Goal: Check status: Check status

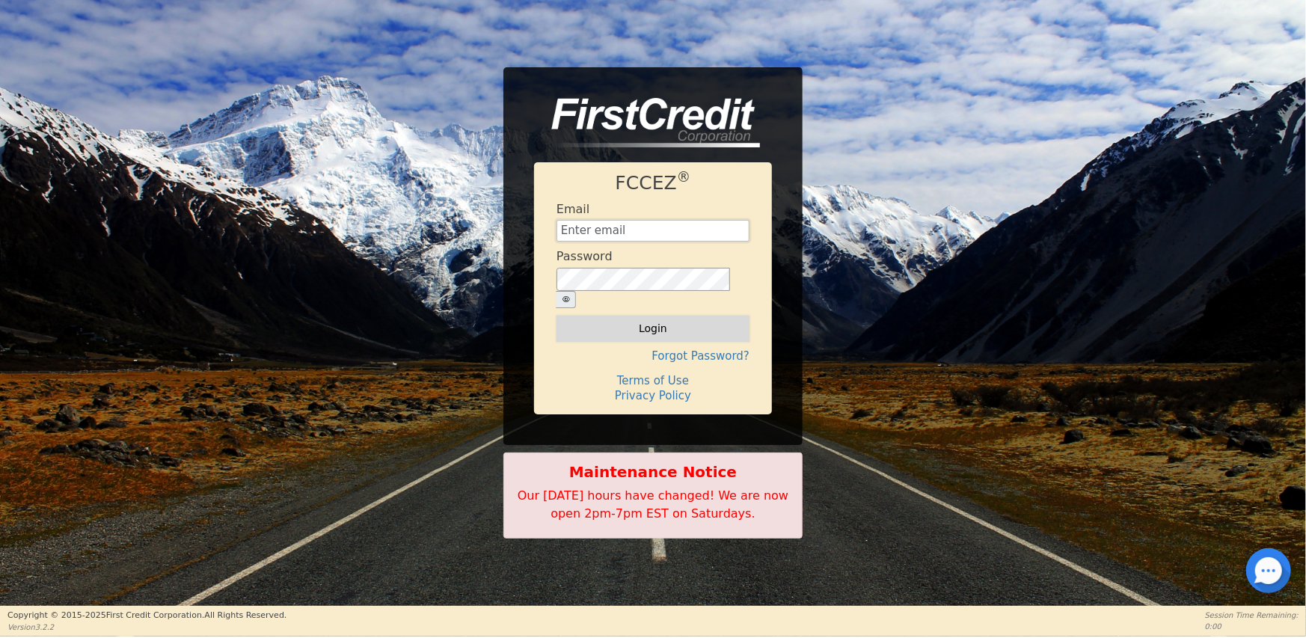
type input "[EMAIL_ADDRESS][DOMAIN_NAME]"
click at [639, 316] on button "Login" at bounding box center [652, 328] width 193 height 25
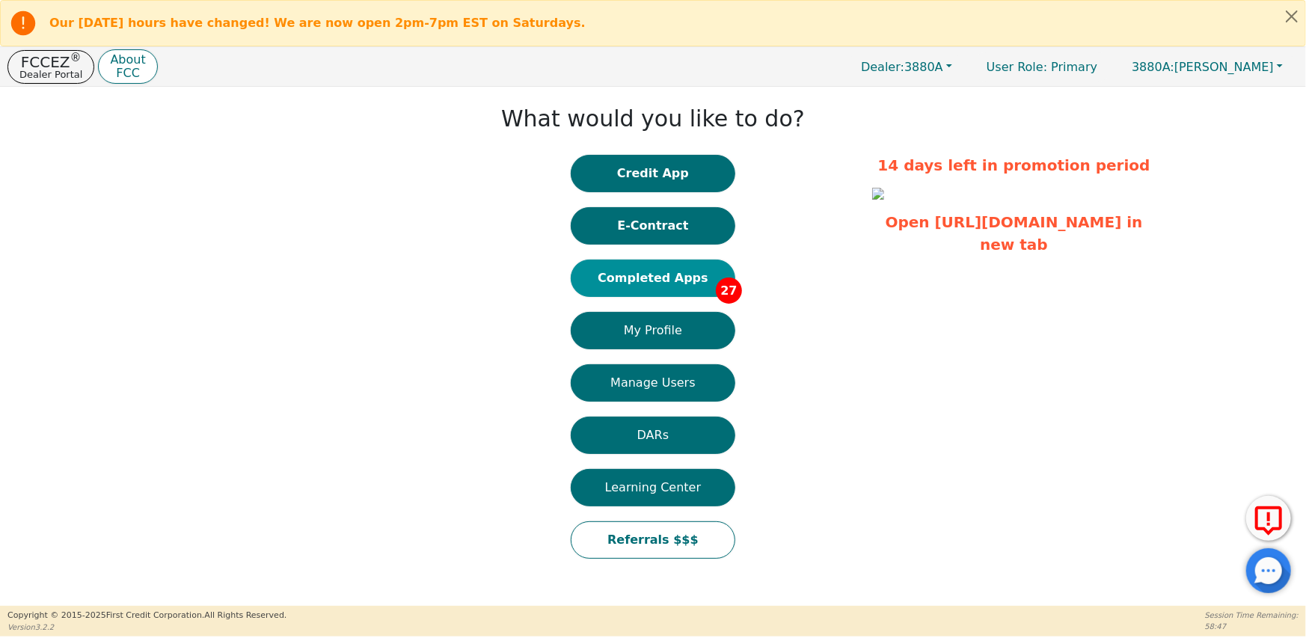
click at [688, 278] on button "Completed Apps 27" at bounding box center [653, 278] width 165 height 37
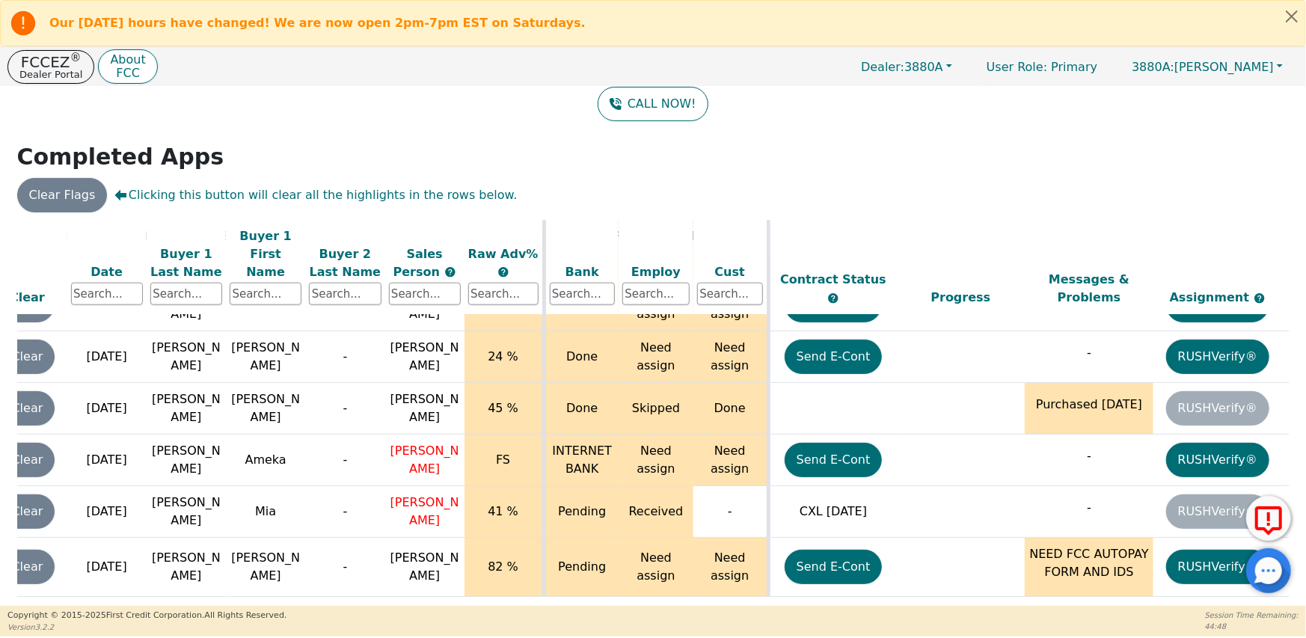
scroll to position [1230, 109]
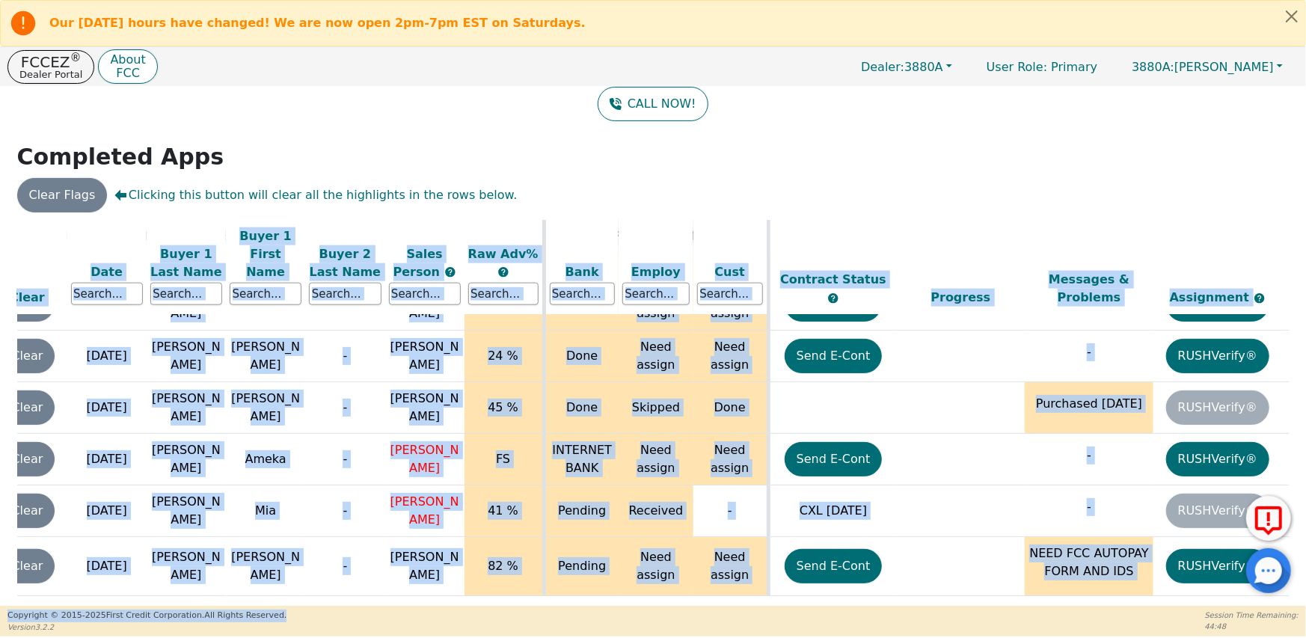
drag, startPoint x: 746, startPoint y: 596, endPoint x: 552, endPoint y: 610, distance: 194.2
click at [552, 610] on div "Our [DATE] hours have changed! We are now open 2pm-7pm EST on Saturdays. FCCEZ …" at bounding box center [653, 318] width 1306 height 636
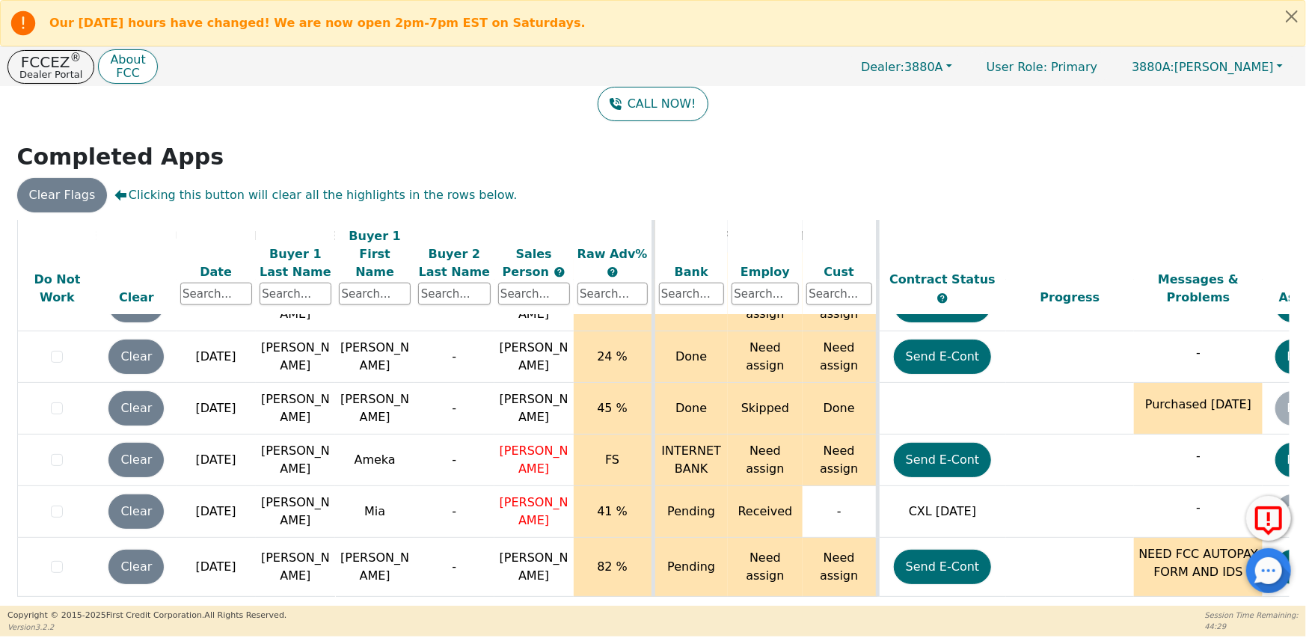
click at [972, 185] on div "Clear Flags Clicking this button will clear all the highlights in the rows belo…" at bounding box center [652, 195] width 1283 height 34
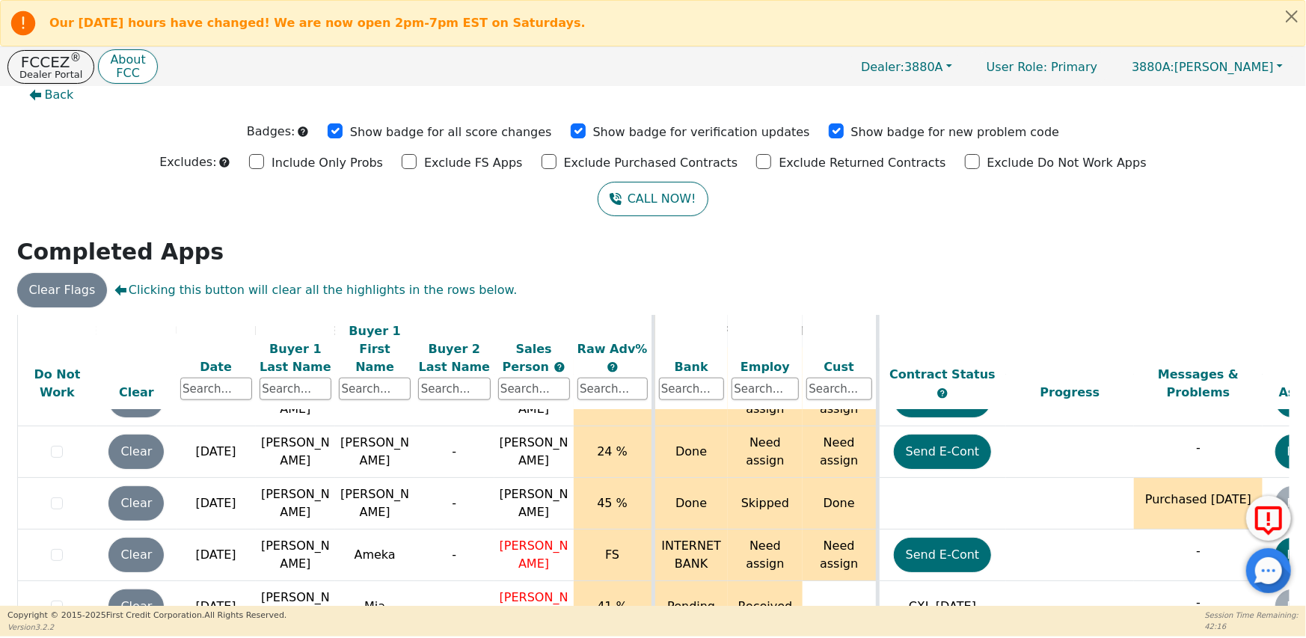
scroll to position [0, 0]
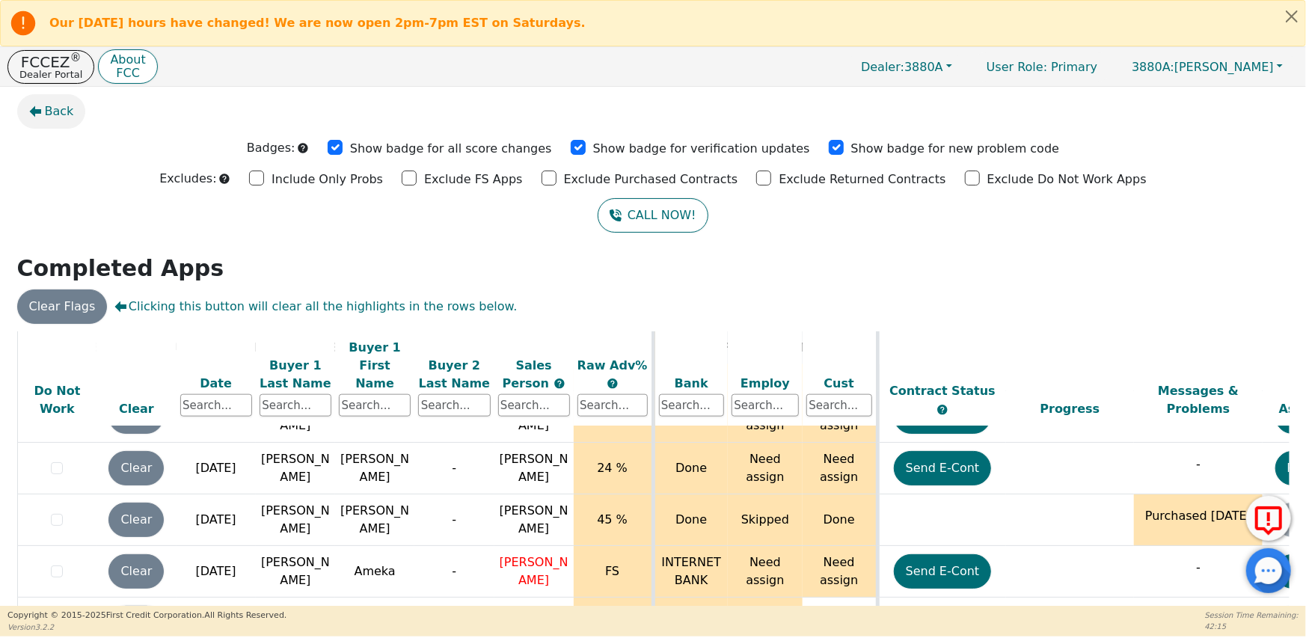
click at [45, 114] on span "Back" at bounding box center [59, 111] width 29 height 18
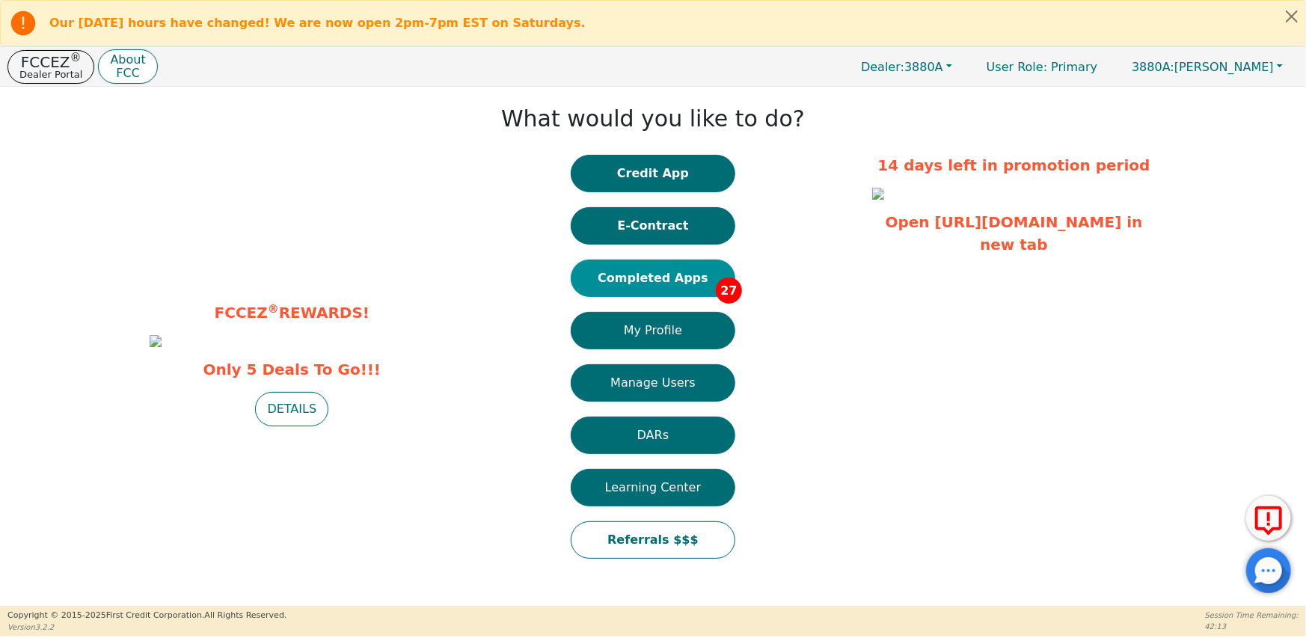
click at [672, 270] on button "Completed Apps 27" at bounding box center [653, 278] width 165 height 37
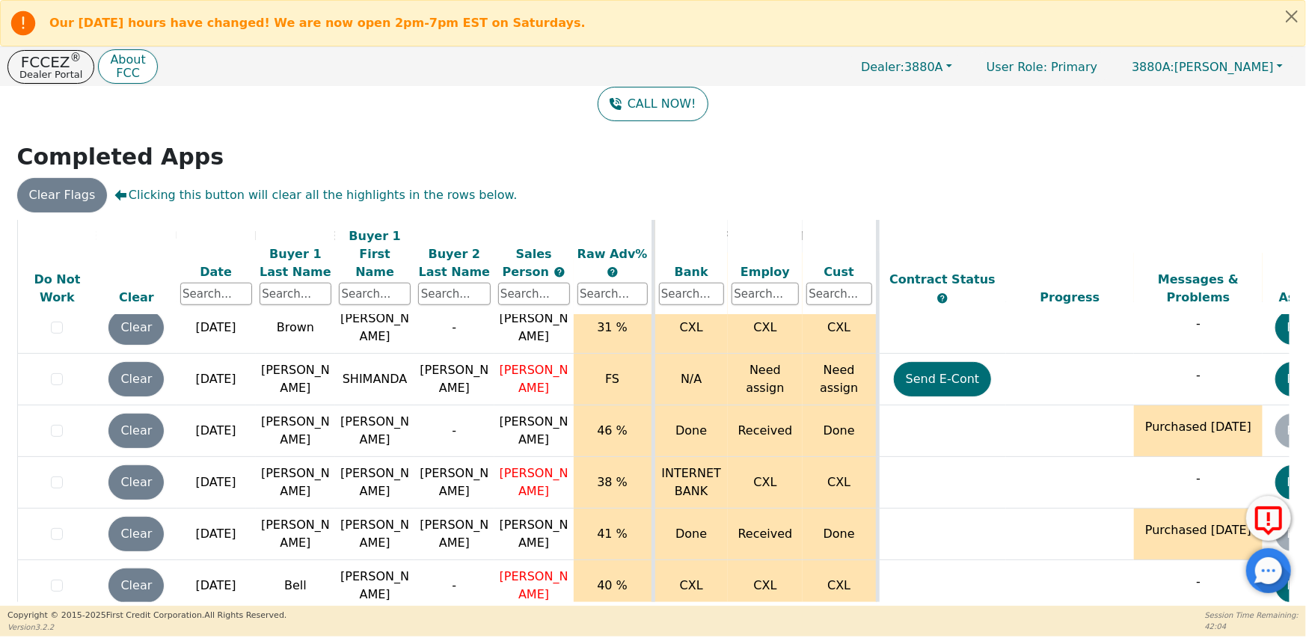
scroll to position [1222, 0]
